Goal: Task Accomplishment & Management: Manage account settings

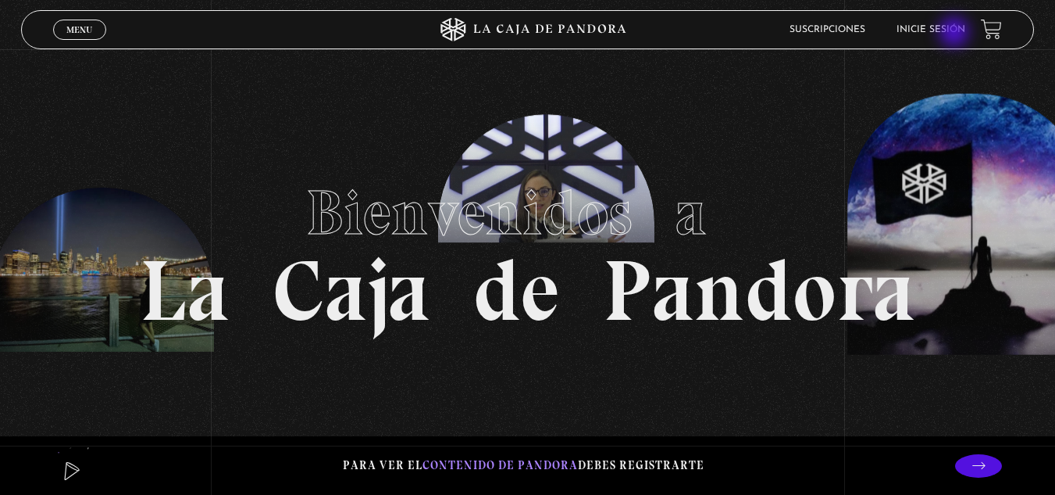
click at [956, 34] on link "Inicie sesión" at bounding box center [931, 29] width 69 height 9
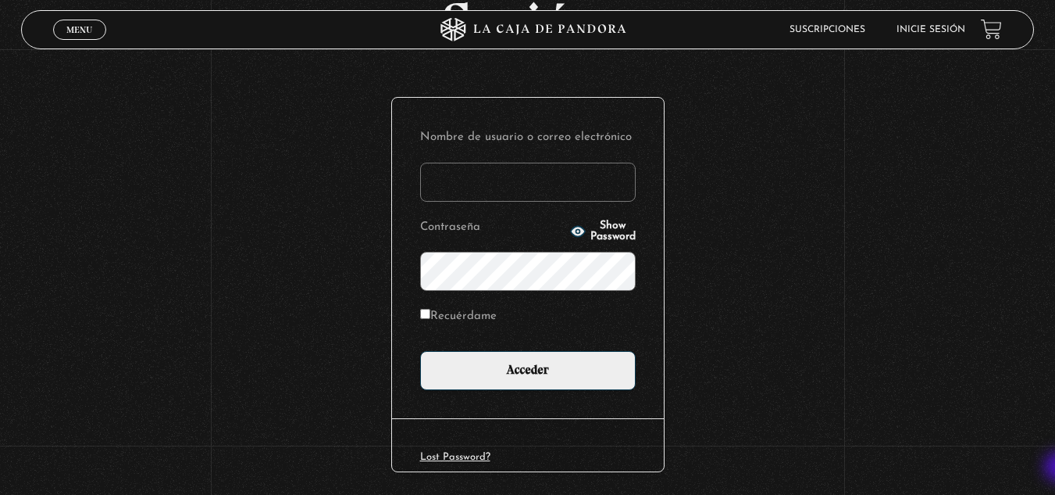
scroll to position [191, 0]
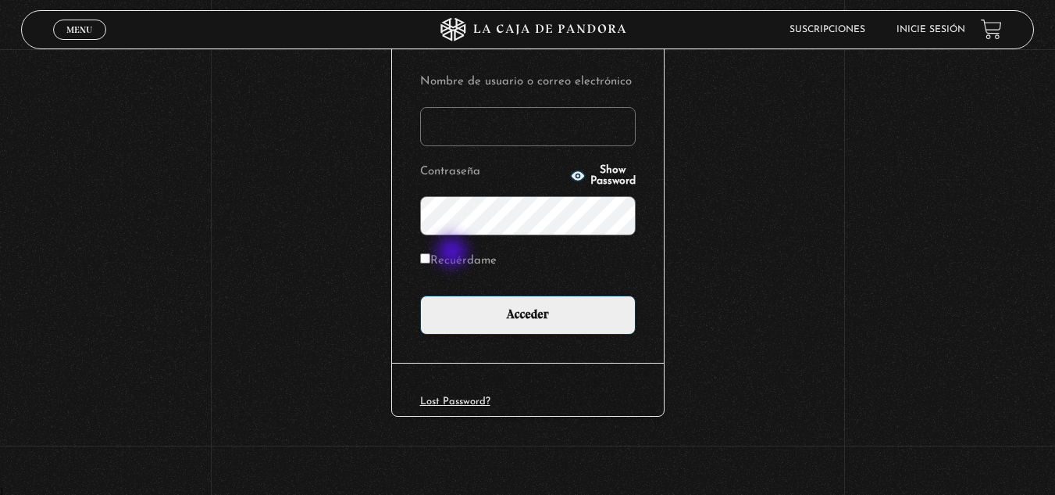
click at [454, 253] on label "Recuérdame" at bounding box center [458, 261] width 77 height 24
click at [430, 253] on input "Recuérdame" at bounding box center [425, 258] width 10 height 10
checkbox input "true"
click at [473, 401] on link "Lost Password?" at bounding box center [455, 401] width 70 height 10
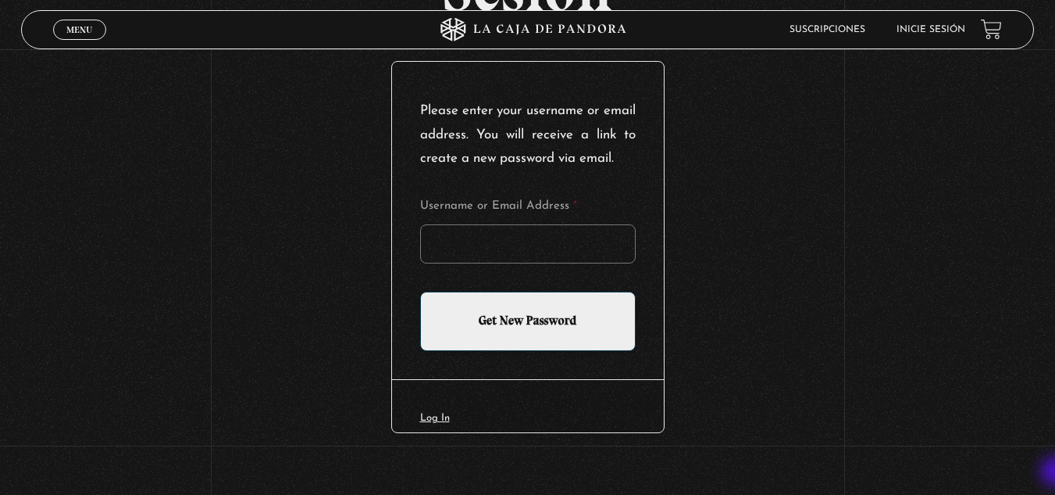
scroll to position [212, 0]
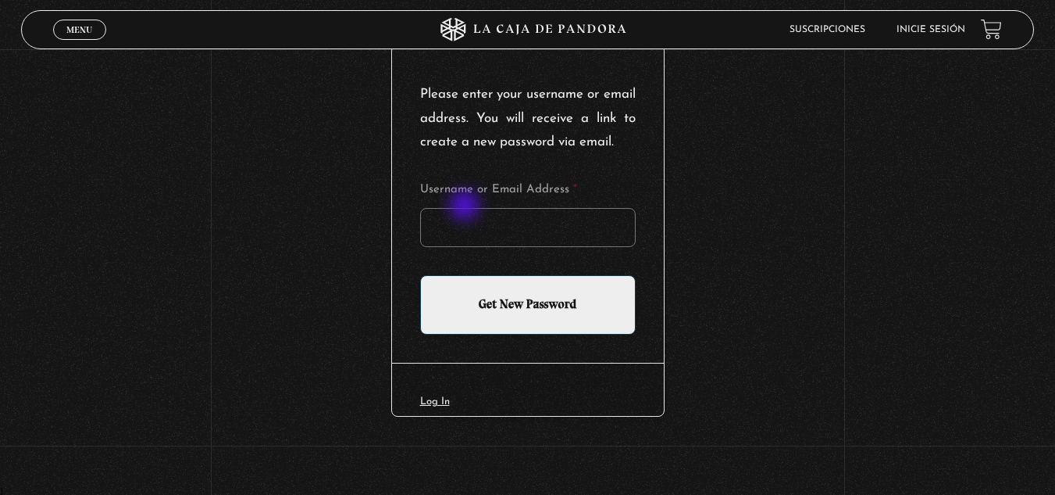
drag, startPoint x: 525, startPoint y: 249, endPoint x: 466, endPoint y: 207, distance: 72.2
click at [466, 207] on form "Username or Email Address * Get New Password" at bounding box center [528, 259] width 216 height 151
click at [466, 213] on input "Username or Email Address *" at bounding box center [528, 227] width 216 height 39
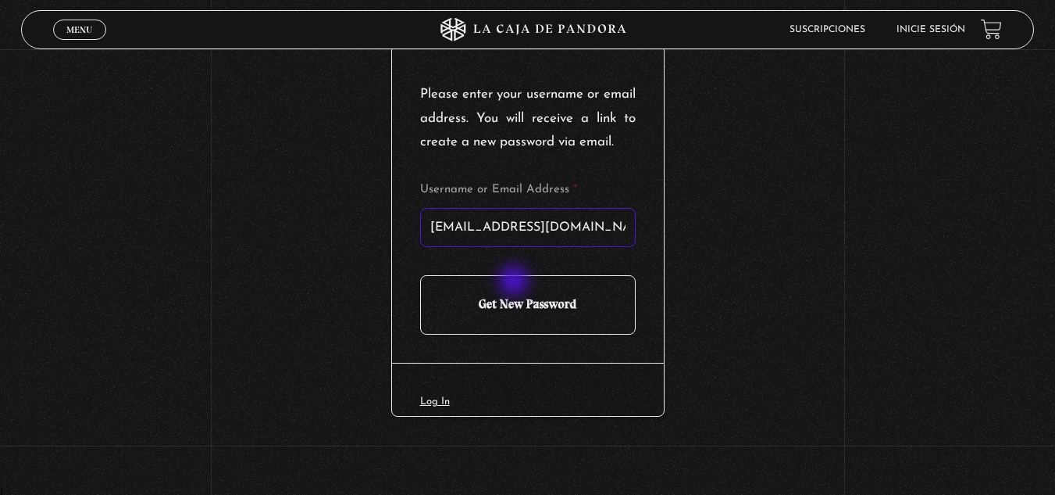
type input "nani1818@gmail.com"
click at [516, 282] on input "Get New Password" at bounding box center [528, 304] width 216 height 59
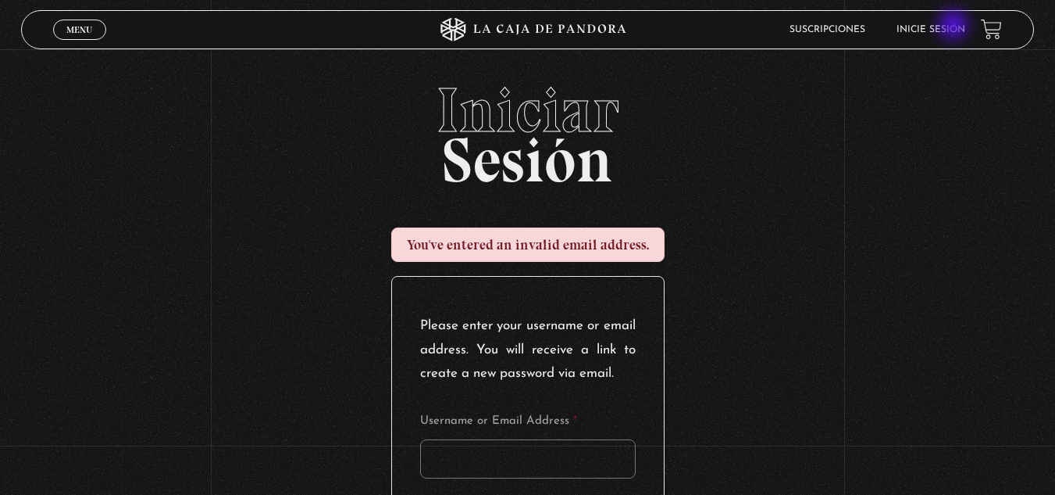
click at [955, 27] on link "Inicie sesión" at bounding box center [931, 29] width 69 height 9
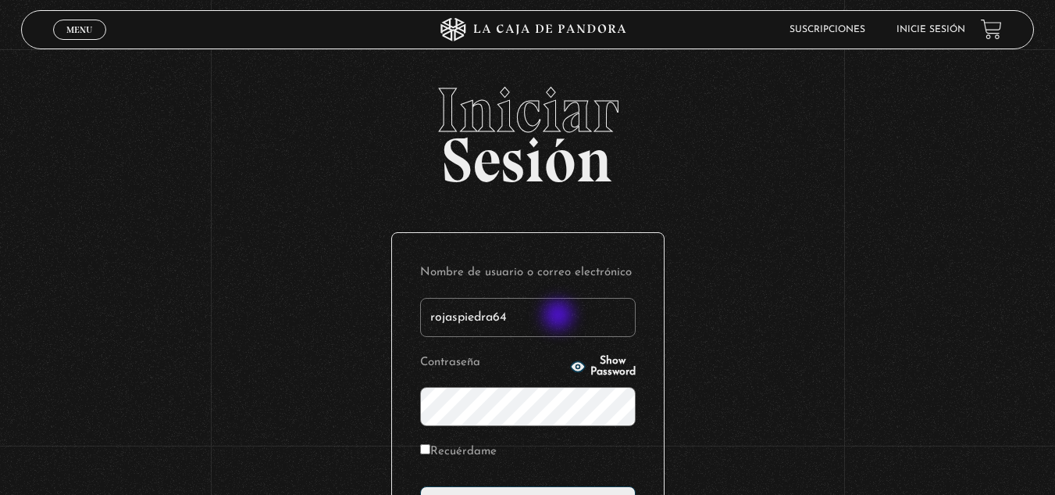
click at [560, 316] on input "rojaspiedra64" at bounding box center [528, 317] width 216 height 39
type input "[EMAIL_ADDRESS][DOMAIN_NAME]"
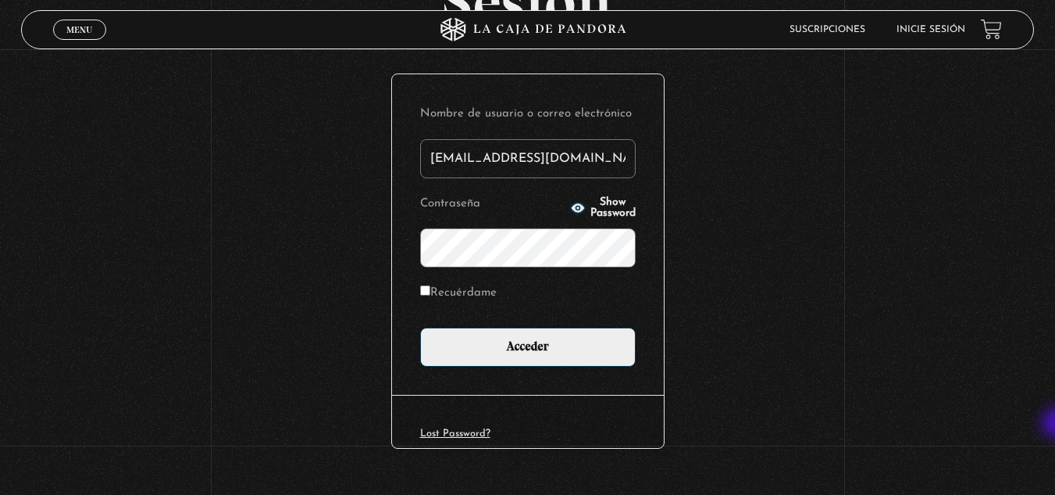
scroll to position [191, 0]
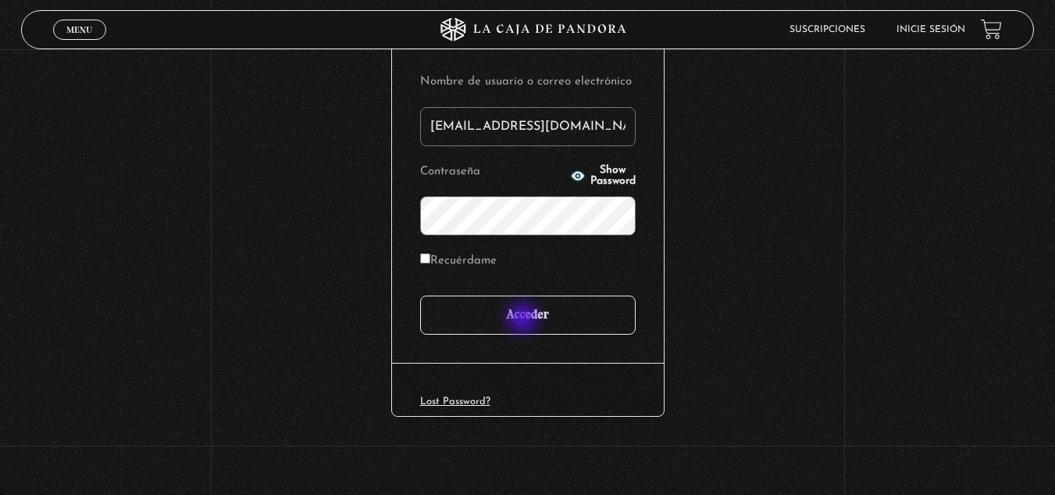
click at [524, 320] on input "Acceder" at bounding box center [528, 314] width 216 height 39
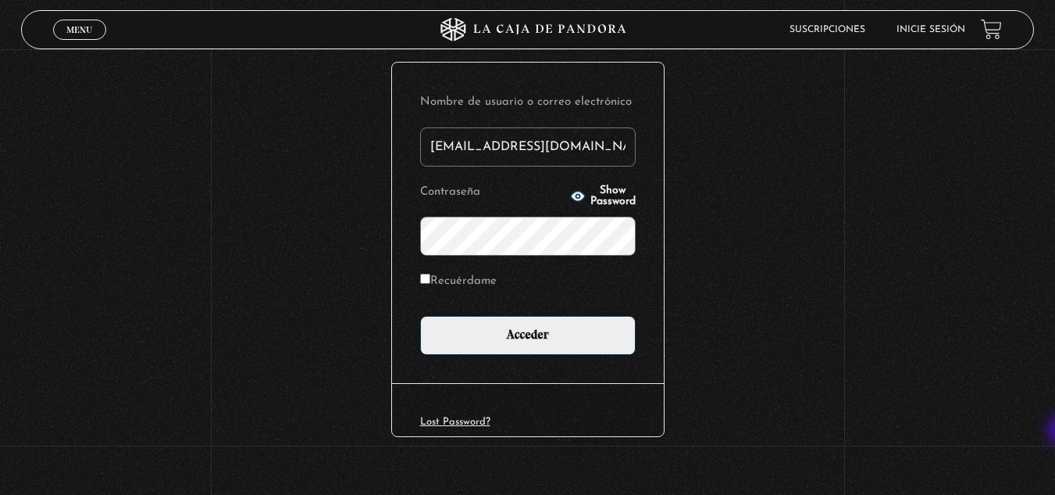
scroll to position [234, 0]
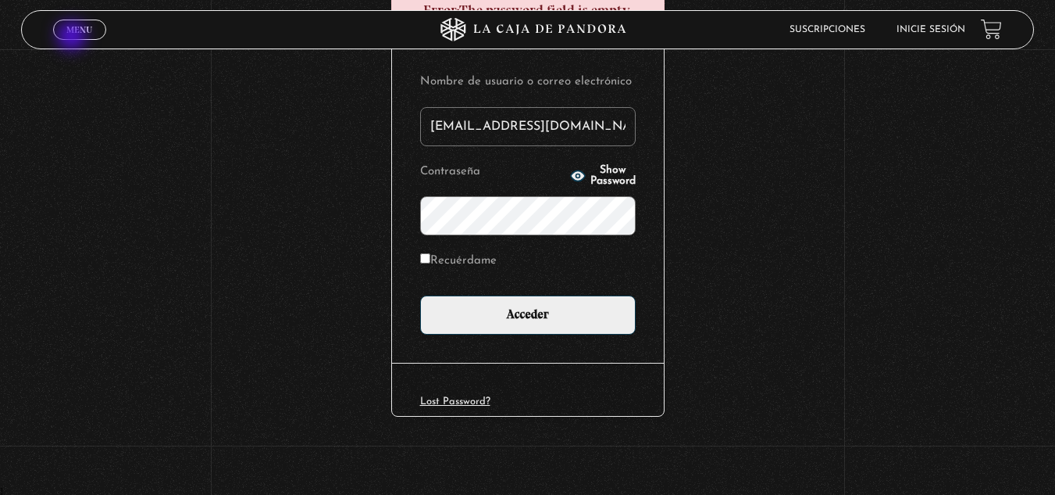
click at [73, 38] on link "Menu Cerrar" at bounding box center [79, 30] width 53 height 20
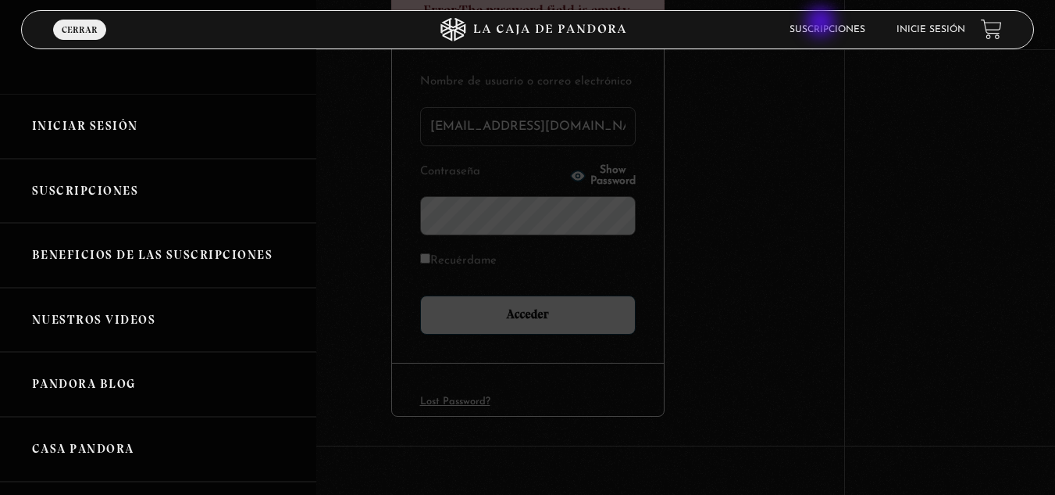
click at [823, 23] on li "Suscripciones" at bounding box center [828, 29] width 76 height 24
click at [825, 34] on link "Suscripciones" at bounding box center [828, 29] width 76 height 9
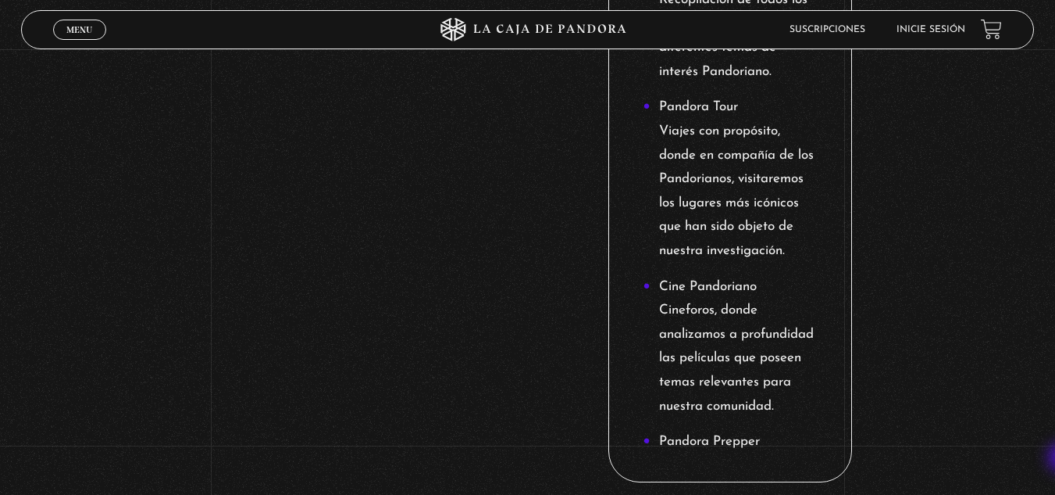
scroll to position [2304, 0]
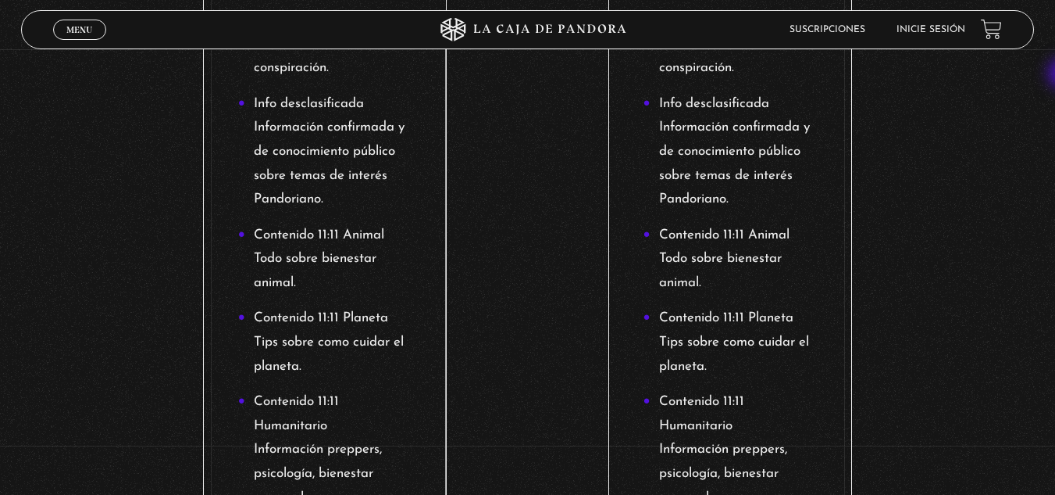
scroll to position [288, 0]
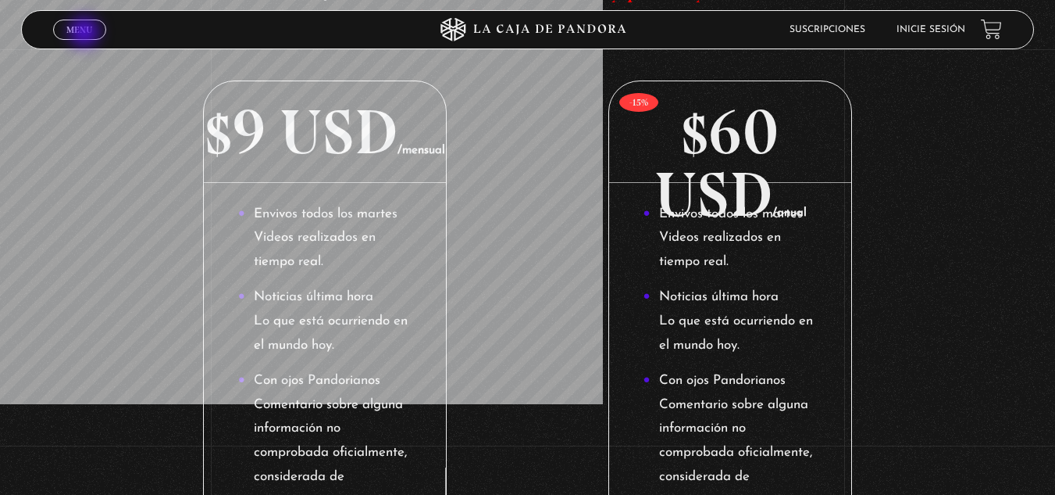
click at [86, 34] on span "Menu" at bounding box center [79, 29] width 26 height 9
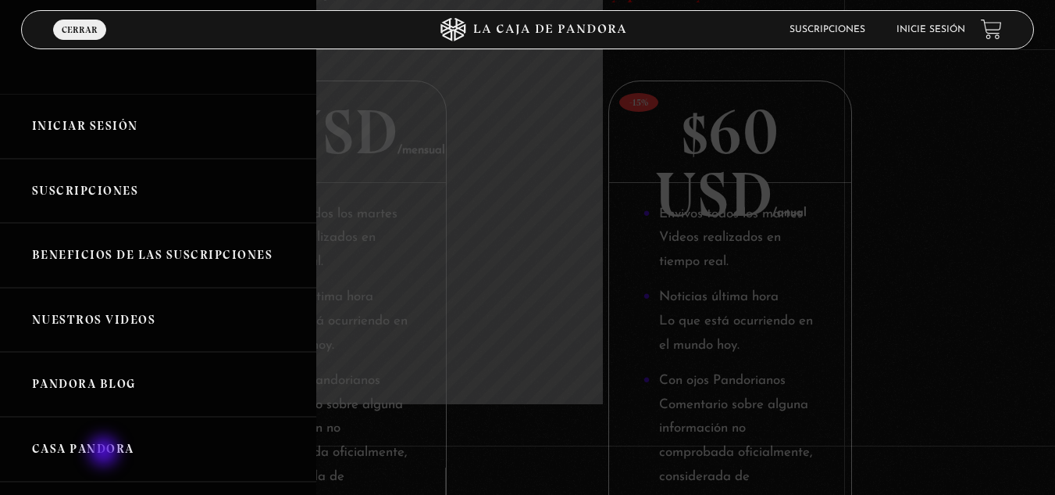
click at [105, 452] on link "Casa Pandora" at bounding box center [158, 448] width 316 height 65
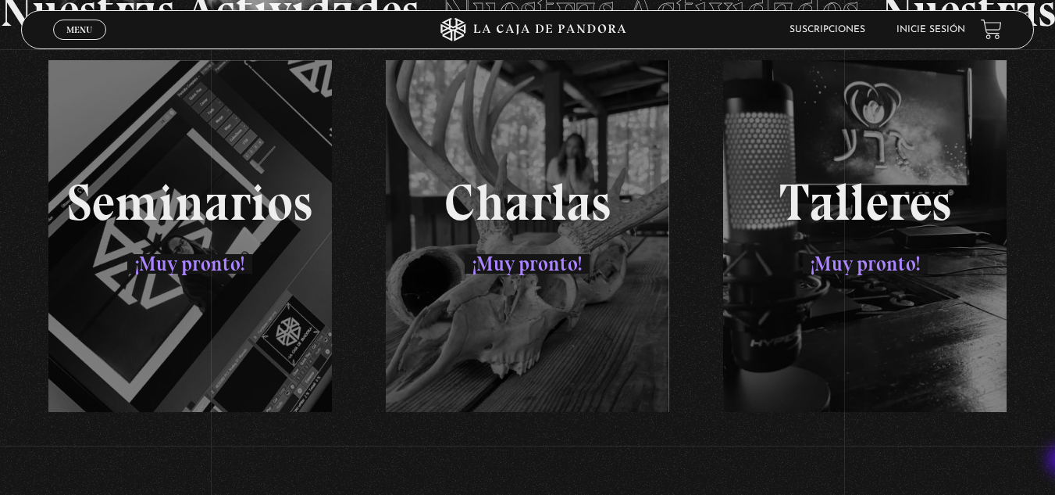
scroll to position [2693, 0]
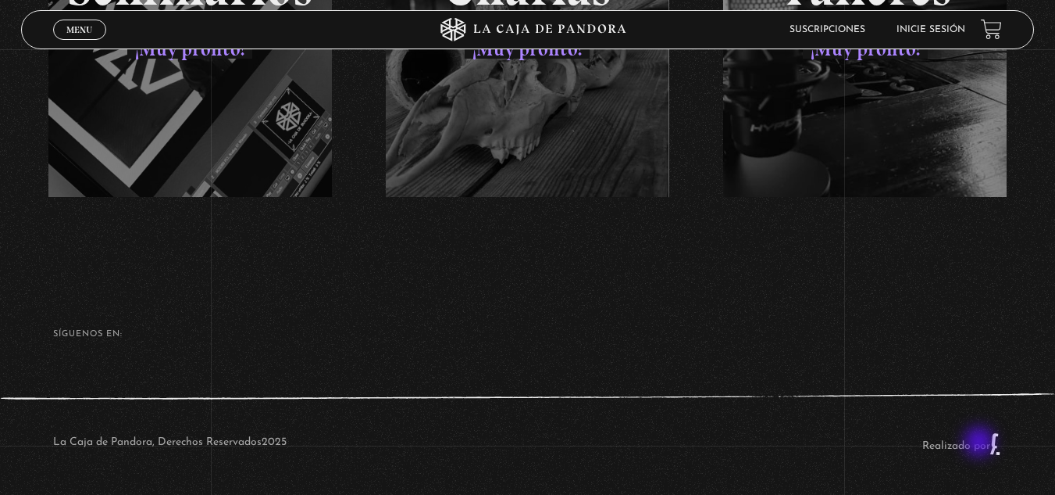
click at [981, 443] on link "Realizado por" at bounding box center [963, 446] width 80 height 12
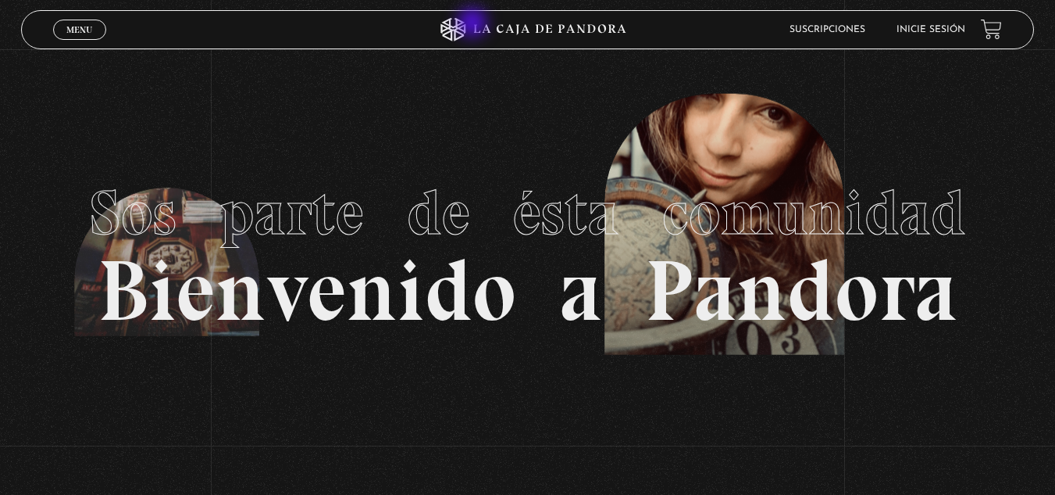
click at [474, 24] on icon at bounding box center [528, 29] width 316 height 23
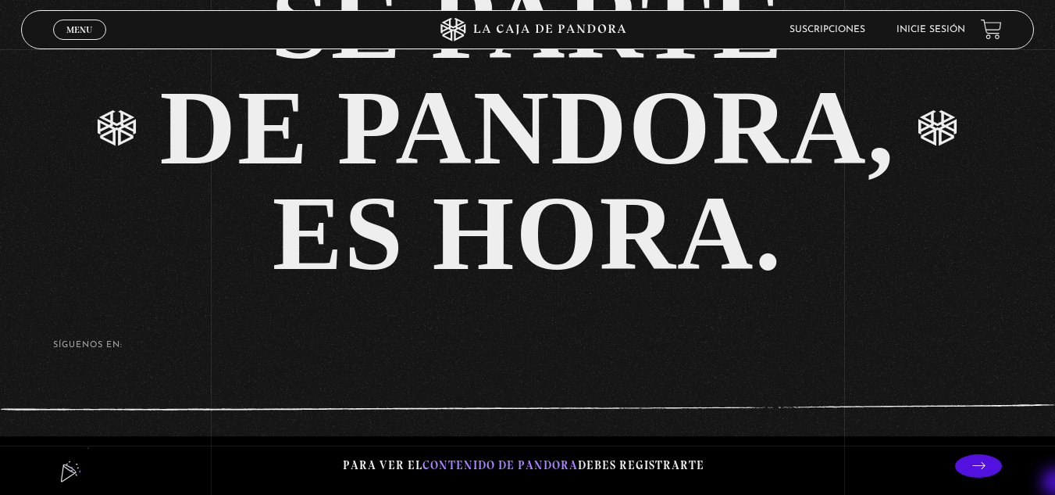
scroll to position [3254, 0]
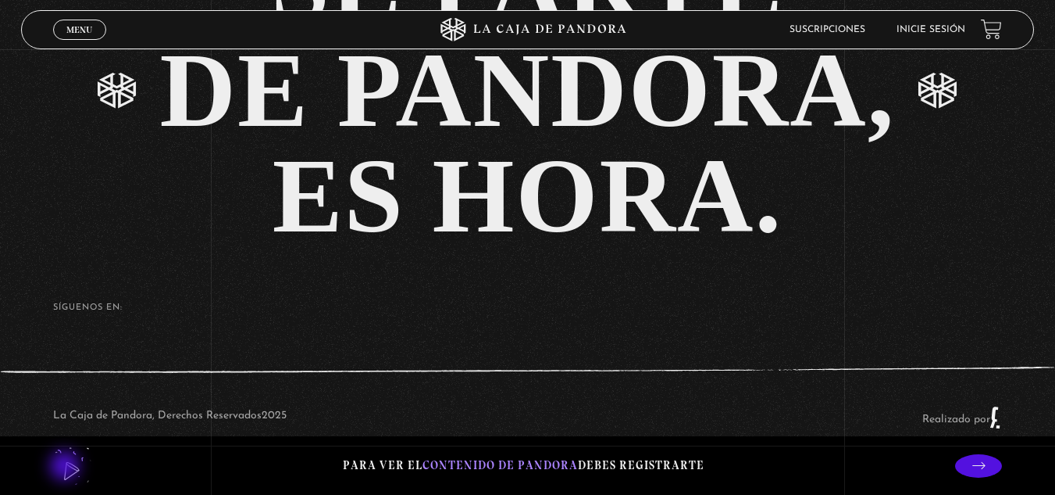
click at [66, 467] on lord-icon at bounding box center [72, 465] width 39 height 39
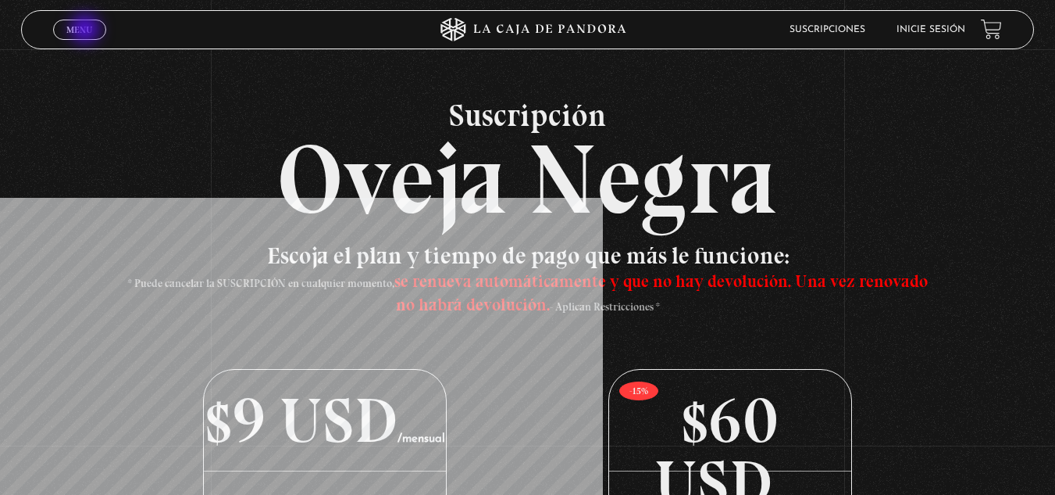
click at [87, 30] on span "Menu" at bounding box center [79, 29] width 26 height 9
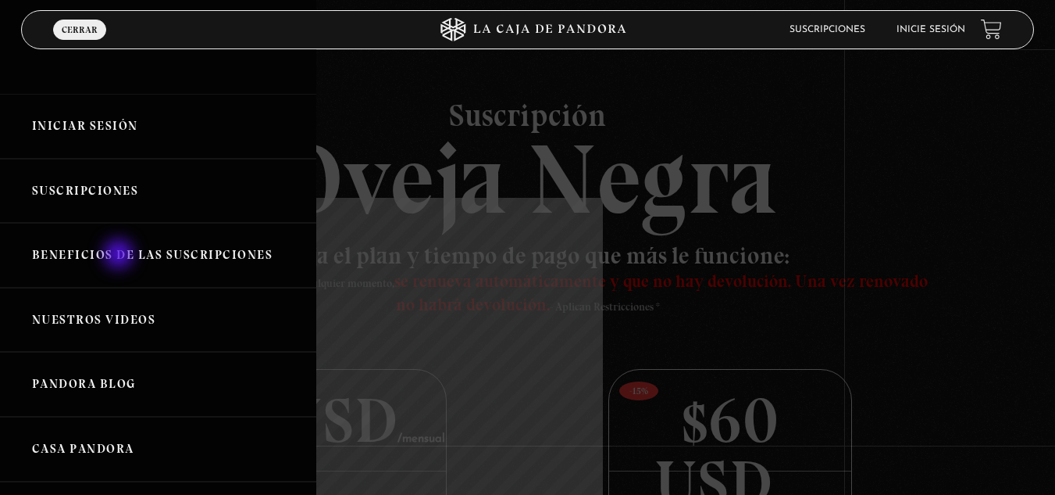
click at [120, 255] on link "Beneficios de las suscripciones" at bounding box center [158, 255] width 316 height 65
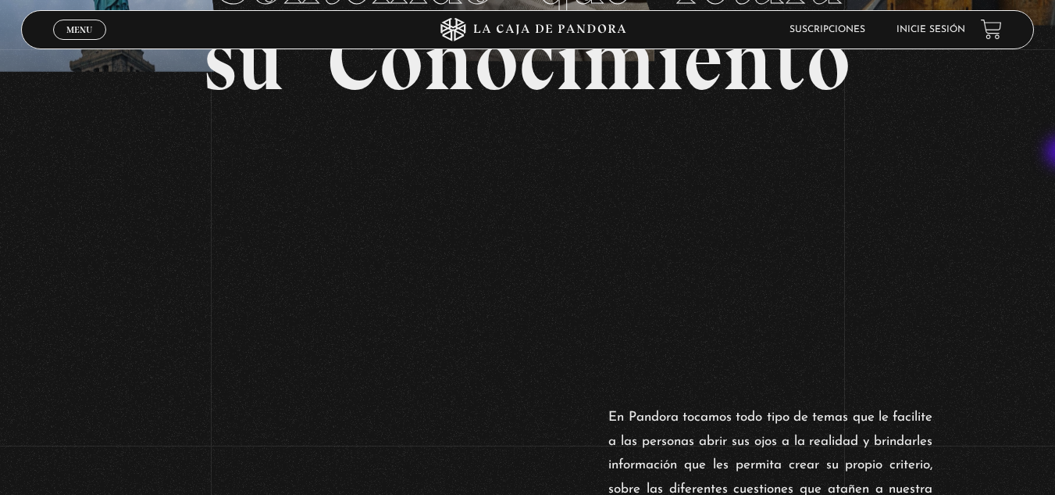
scroll to position [87, 0]
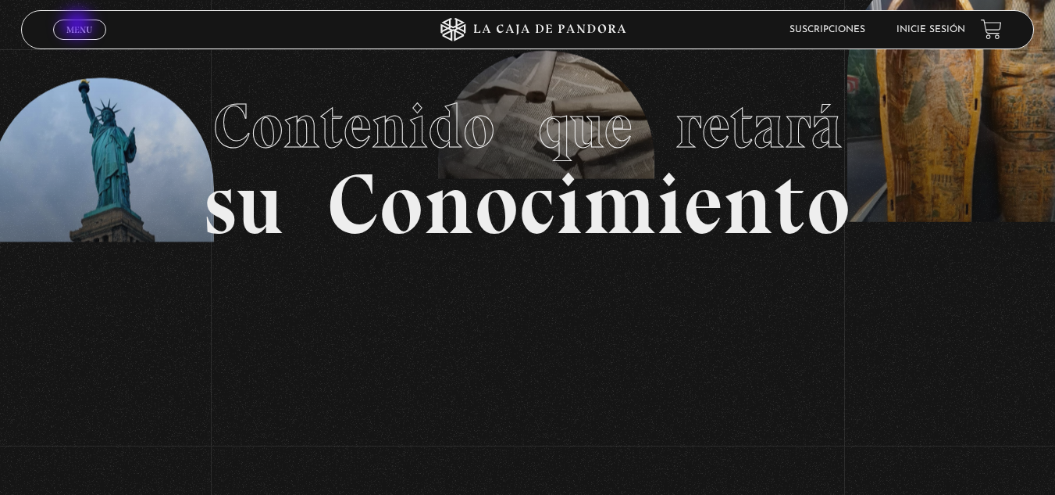
click at [79, 26] on span "Menu" at bounding box center [79, 29] width 26 height 9
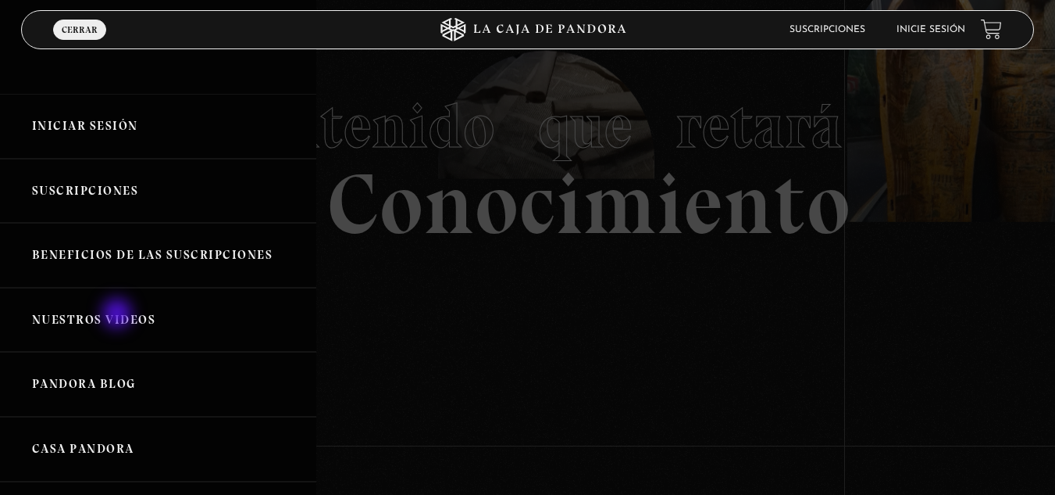
click at [119, 315] on link "Nuestros Videos" at bounding box center [158, 320] width 316 height 65
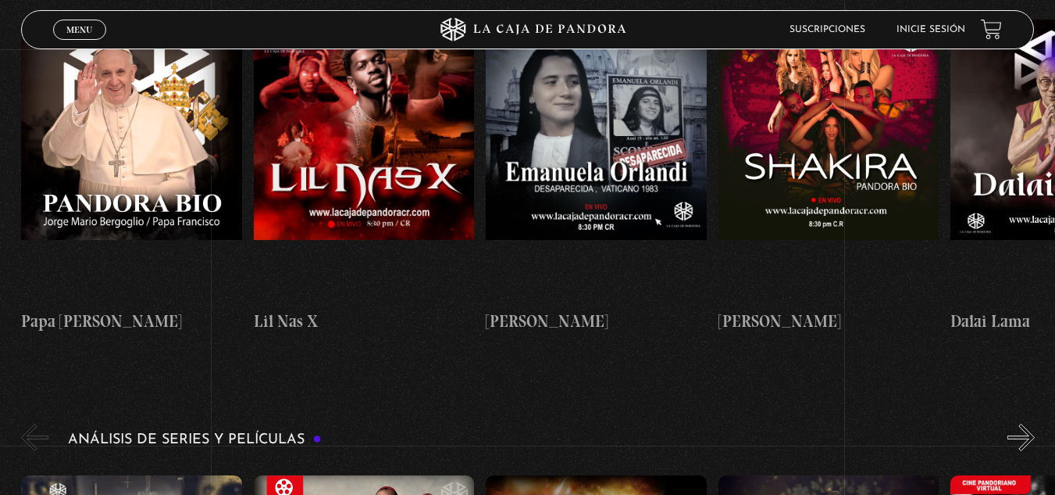
scroll to position [1296, 0]
